Goal: Contribute content

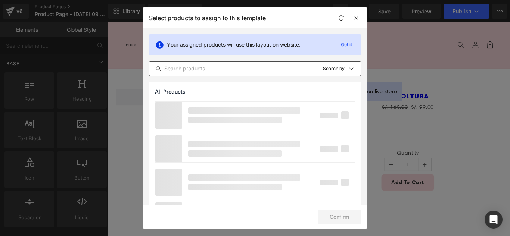
click at [212, 68] on input "text" at bounding box center [232, 68] width 167 height 9
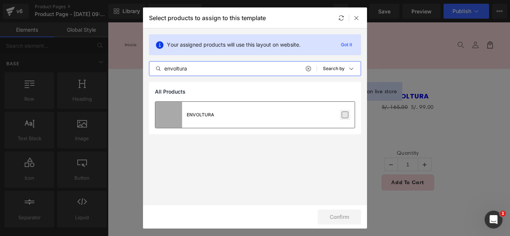
type input "envoltura"
click at [347, 115] on label at bounding box center [345, 115] width 7 height 7
click at [345, 115] on input "checkbox" at bounding box center [345, 115] width 0 height 0
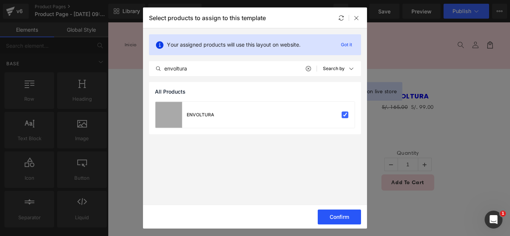
click at [337, 217] on button "Confirm" at bounding box center [339, 217] width 43 height 15
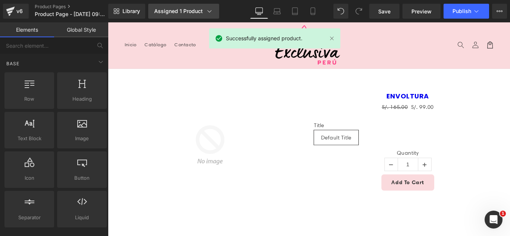
click at [184, 9] on div "Assigned 1 Product" at bounding box center [183, 10] width 59 height 7
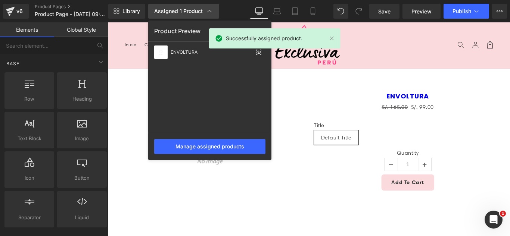
click at [184, 9] on div "Assigned 1 Product" at bounding box center [183, 10] width 59 height 7
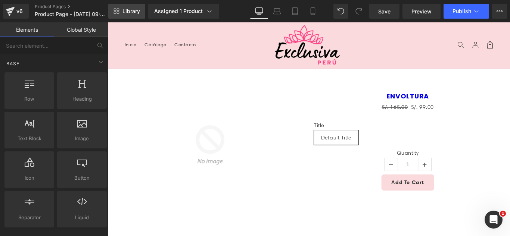
click at [126, 8] on span "Library" at bounding box center [131, 11] width 18 height 7
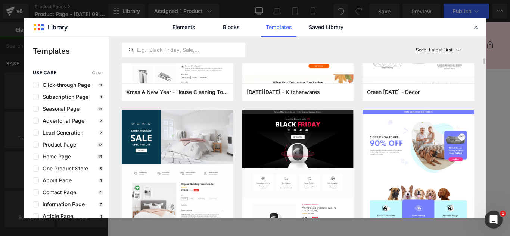
scroll to position [1830, 0]
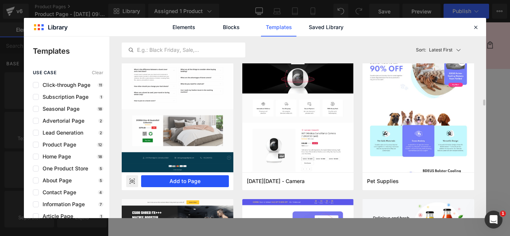
click at [195, 181] on button "Add to Page" at bounding box center [185, 182] width 88 height 12
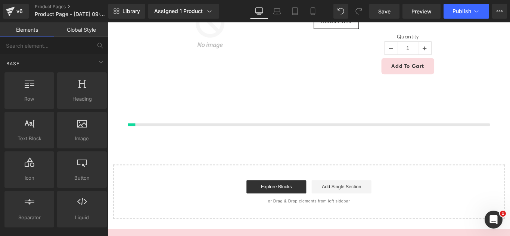
scroll to position [177, 0]
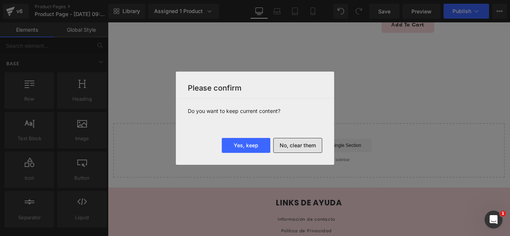
click at [311, 148] on button "No, clear them" at bounding box center [297, 145] width 49 height 15
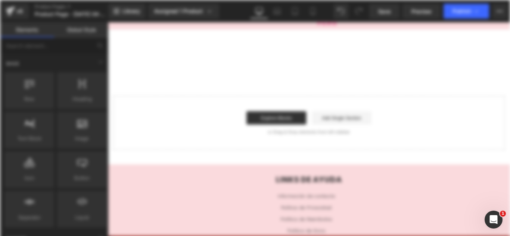
scroll to position [0, 0]
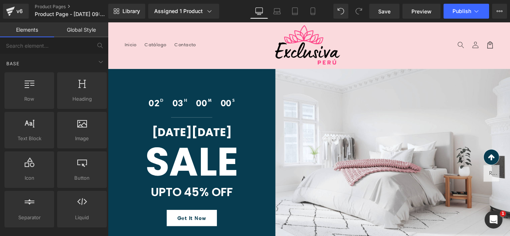
click at [392, 38] on header "Menu Inicio Catálogo Contacto Iniciar sesión Inicio Catálogo Contacto" at bounding box center [334, 48] width 452 height 52
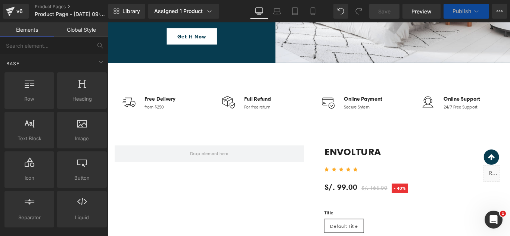
scroll to position [224, 0]
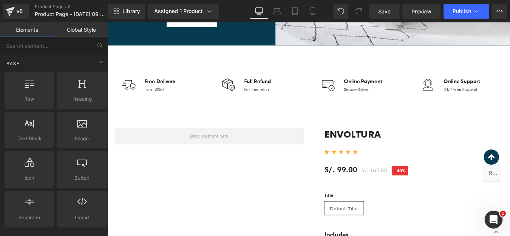
click at [291, 118] on div "Image Free Delivery Text Block from $250 Text Block Icon List Image Full Refund…" at bounding box center [334, 94] width 448 height 93
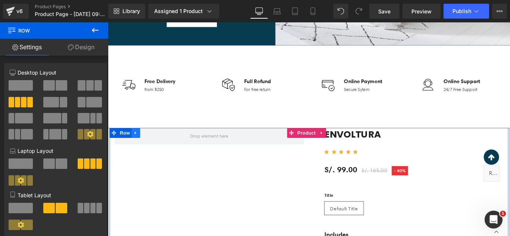
click at [139, 148] on icon at bounding box center [139, 147] width 5 height 6
click at [156, 146] on icon at bounding box center [158, 146] width 5 height 5
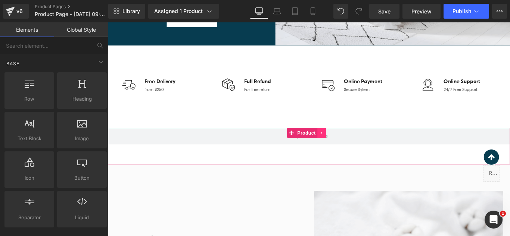
click at [350, 147] on icon at bounding box center [347, 147] width 5 height 6
click at [354, 146] on icon at bounding box center [352, 146] width 5 height 5
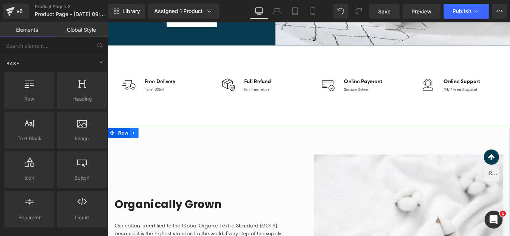
click at [135, 149] on icon at bounding box center [137, 147] width 5 height 6
click at [155, 146] on icon at bounding box center [156, 147] width 5 height 6
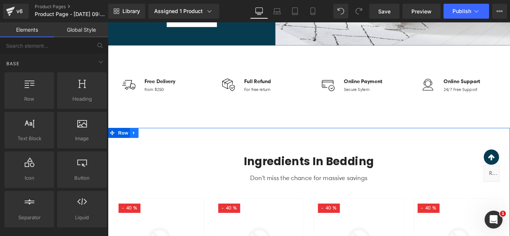
click at [136, 146] on icon at bounding box center [136, 146] width 1 height 3
click at [157, 146] on link at bounding box center [157, 146] width 10 height 11
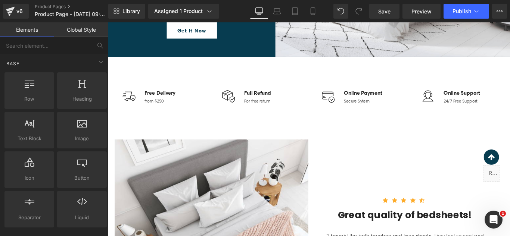
scroll to position [187, 0]
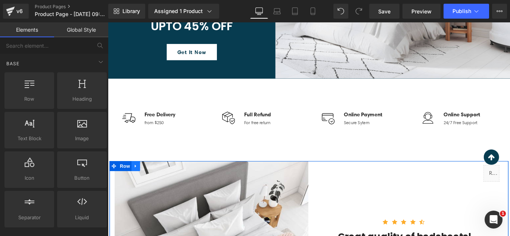
click at [137, 185] on icon at bounding box center [139, 184] width 5 height 6
click at [156, 185] on icon at bounding box center [158, 183] width 5 height 5
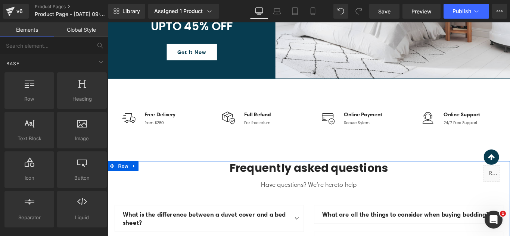
click at [135, 187] on icon at bounding box center [137, 184] width 5 height 6
click at [154, 187] on icon at bounding box center [156, 184] width 5 height 6
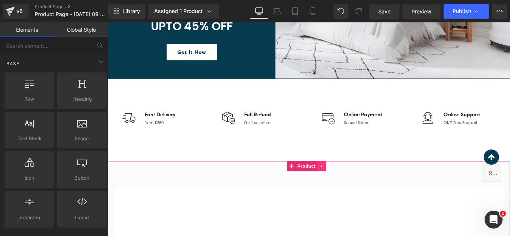
click at [347, 185] on icon at bounding box center [347, 184] width 1 height 3
click at [350, 184] on icon at bounding box center [352, 184] width 5 height 6
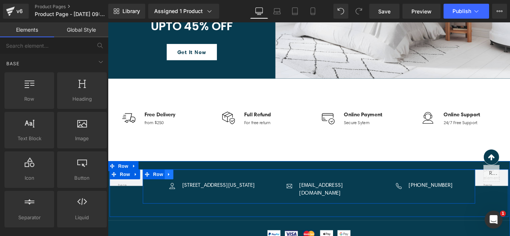
click at [175, 192] on icon at bounding box center [176, 194] width 5 height 6
click at [193, 193] on icon at bounding box center [195, 193] width 5 height 5
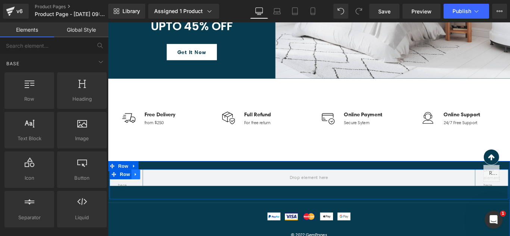
click at [137, 192] on icon at bounding box center [139, 194] width 5 height 6
click at [156, 193] on icon at bounding box center [158, 193] width 5 height 5
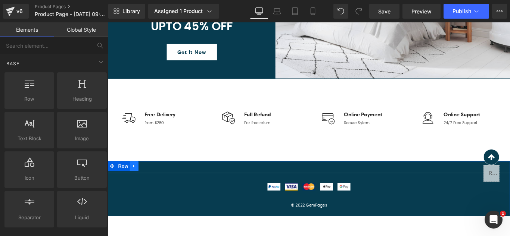
click at [136, 183] on icon at bounding box center [136, 184] width 1 height 3
click at [154, 184] on icon at bounding box center [156, 183] width 5 height 5
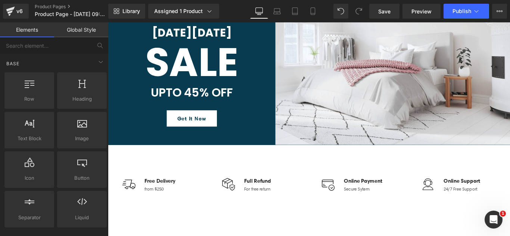
scroll to position [0, 0]
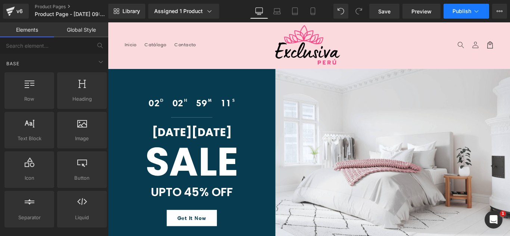
click at [471, 11] on span "Publish" at bounding box center [462, 11] width 19 height 6
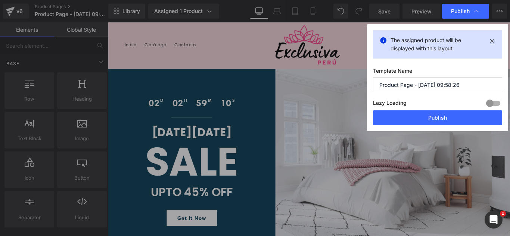
click at [472, 83] on input "Product Page - [DATE] 09:58:26" at bounding box center [437, 84] width 129 height 15
type input "s"
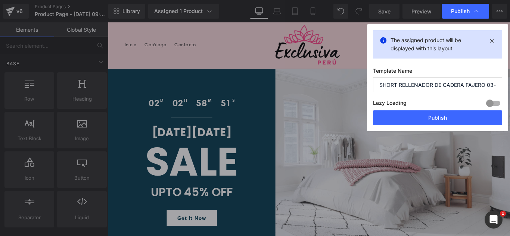
scroll to position [0, 6]
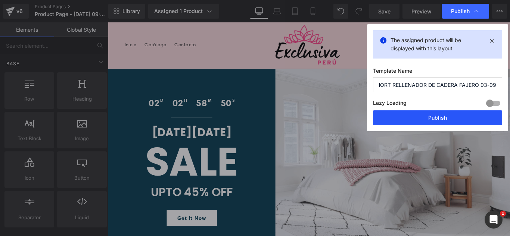
type input "SHORT RELLENADOR DE CADERA FAJERO 03-09"
click at [450, 115] on button "Publish" at bounding box center [437, 118] width 129 height 15
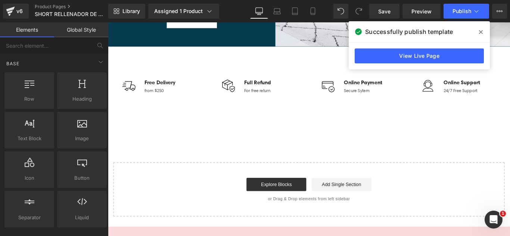
scroll to position [363, 0]
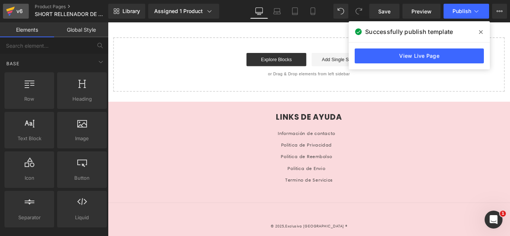
click at [18, 11] on div "v6" at bounding box center [19, 11] width 9 height 10
